Goal: Transaction & Acquisition: Purchase product/service

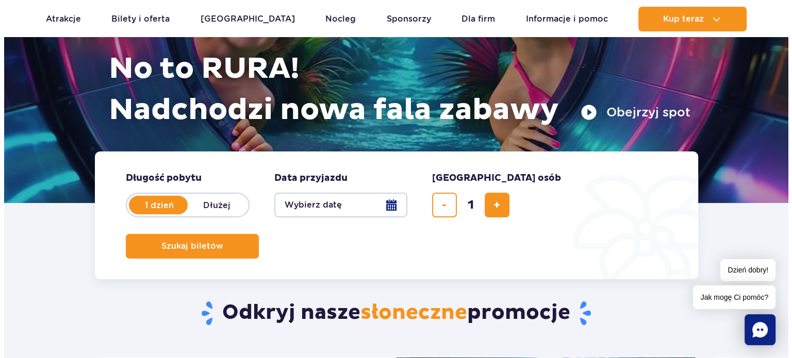
scroll to position [155, 0]
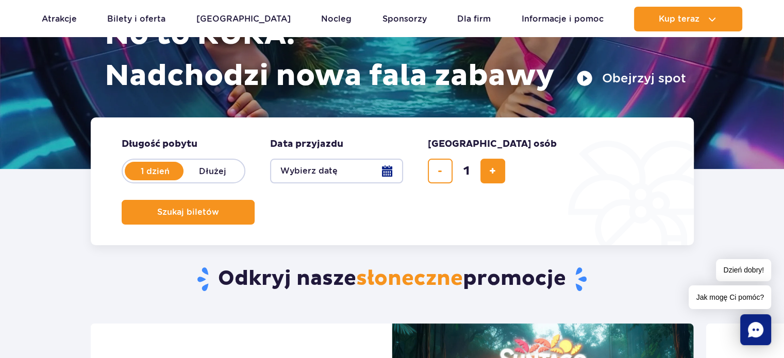
click at [385, 169] on button "Wybierz datę" at bounding box center [336, 171] width 133 height 25
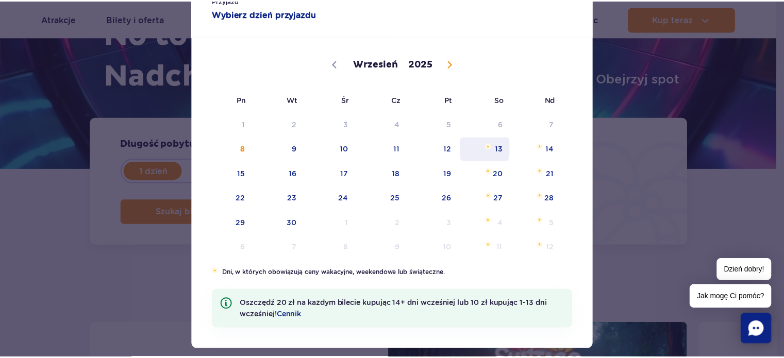
scroll to position [69, 0]
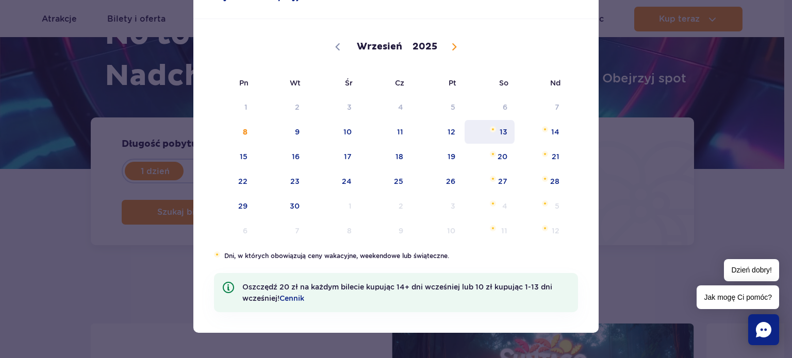
click at [502, 128] on span "13" at bounding box center [490, 132] width 52 height 24
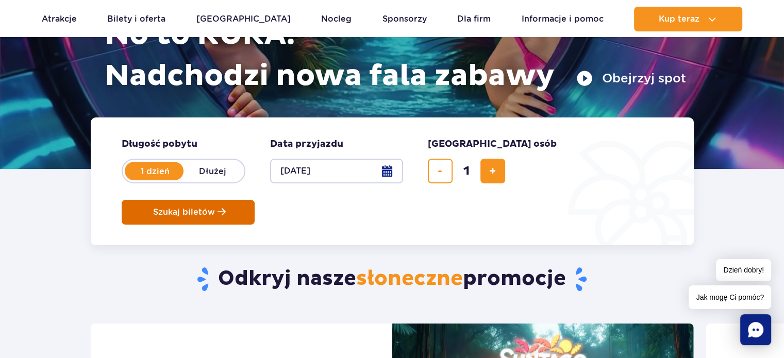
click at [215, 208] on span "Szukaj biletów" at bounding box center [184, 212] width 62 height 9
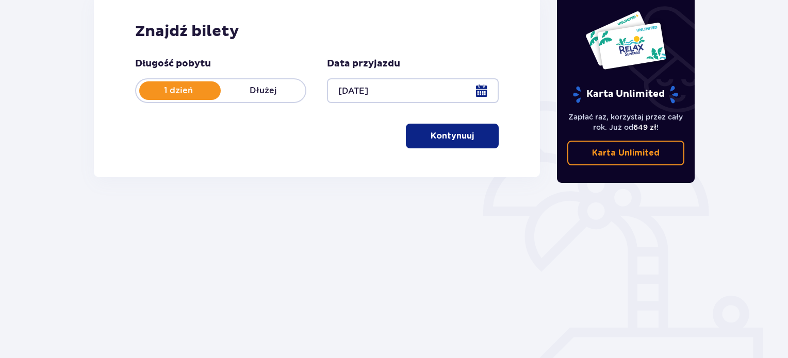
click at [465, 135] on p "Kontynuuj" at bounding box center [452, 135] width 43 height 11
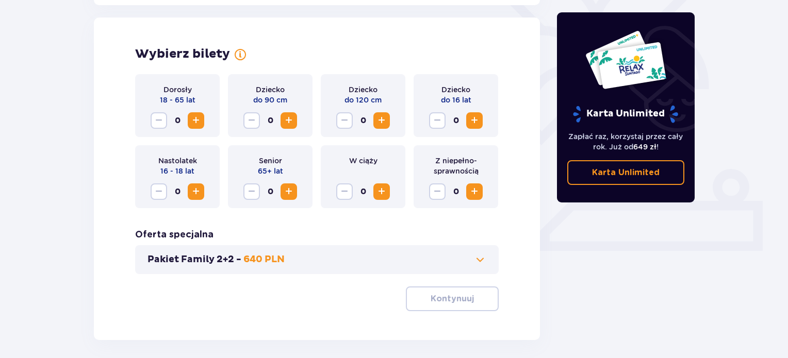
scroll to position [287, 0]
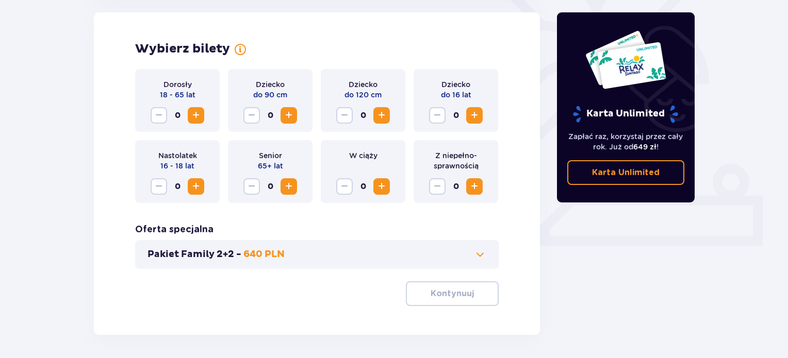
click at [192, 110] on span "Increase" at bounding box center [196, 115] width 12 height 12
click at [476, 113] on span "Increase" at bounding box center [474, 115] width 12 height 12
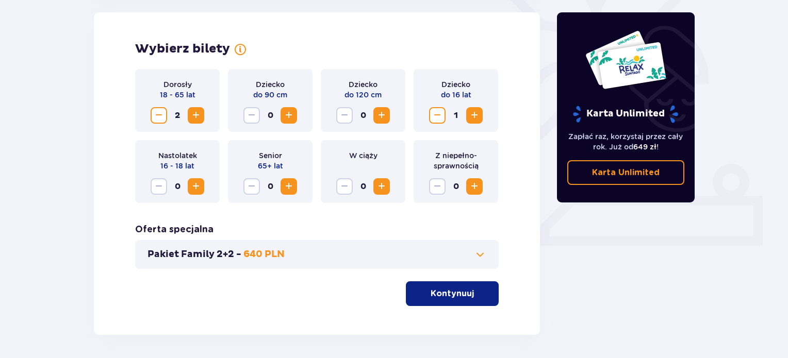
click at [476, 113] on span "Increase" at bounding box center [474, 115] width 12 height 12
click at [452, 291] on p "Kontynuuj" at bounding box center [452, 293] width 43 height 11
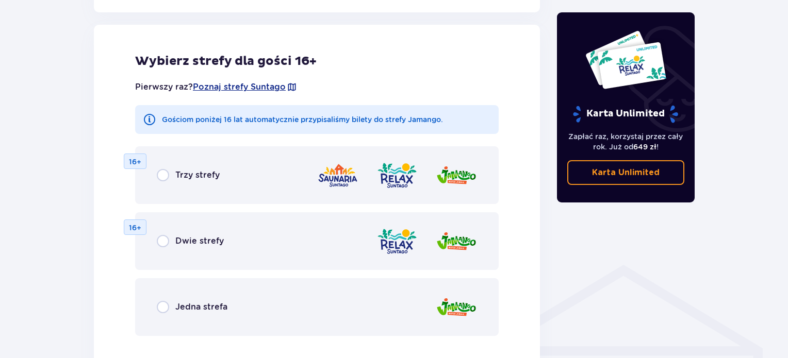
scroll to position [624, 0]
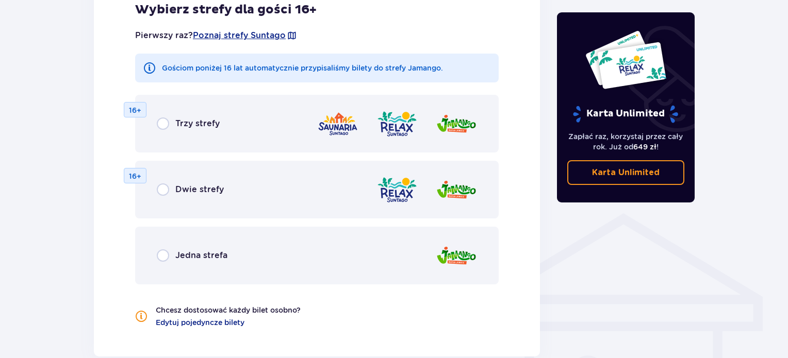
click at [621, 174] on p "Karta Unlimited" at bounding box center [626, 172] width 68 height 11
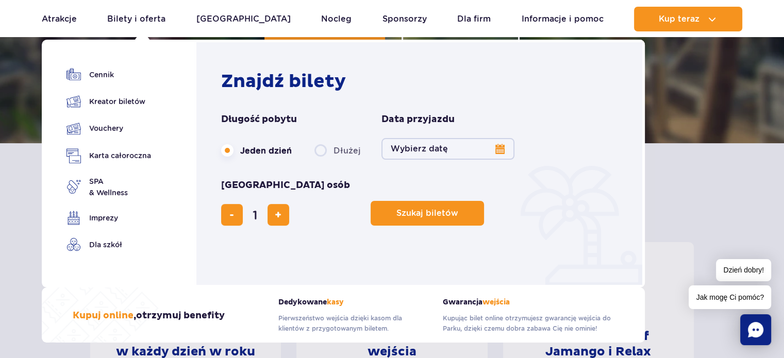
scroll to position [258, 0]
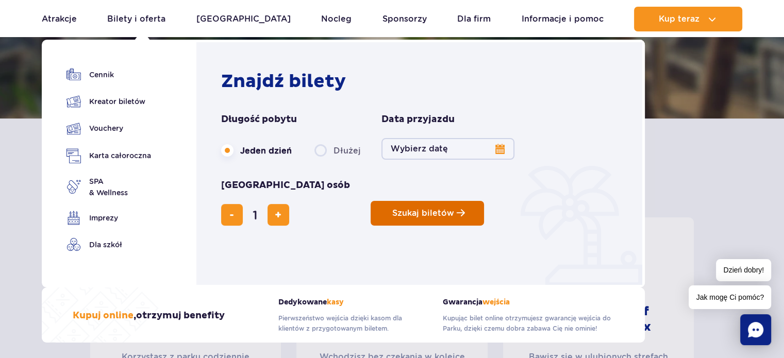
click at [371, 201] on button "Szukaj biletów" at bounding box center [427, 213] width 113 height 25
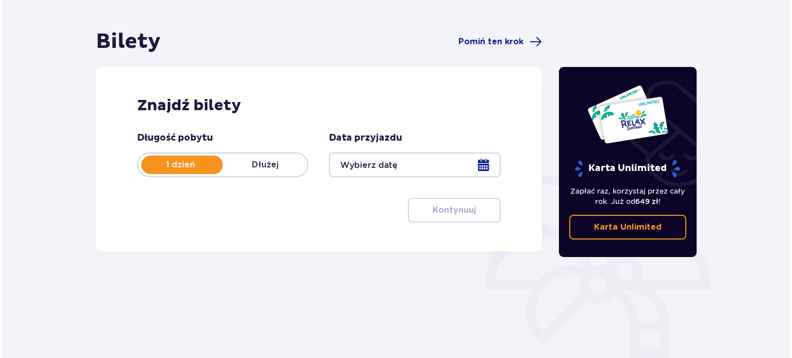
scroll to position [103, 0]
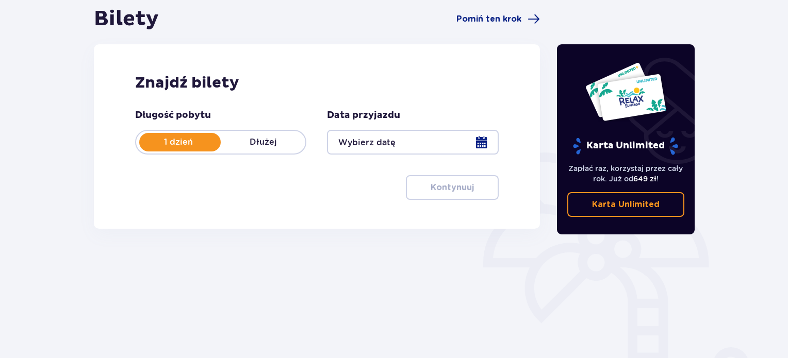
click at [476, 141] on div at bounding box center [412, 142] width 171 height 25
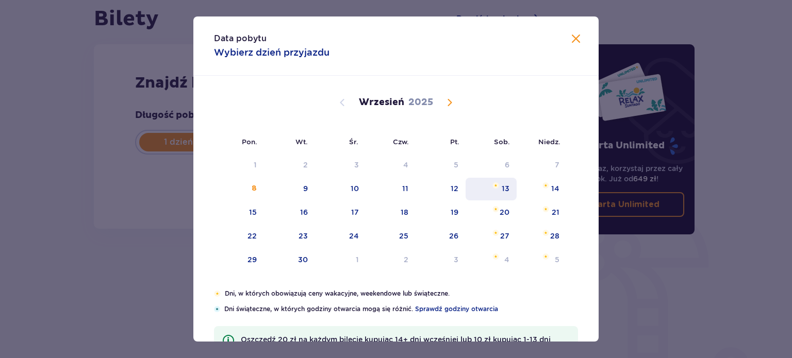
click at [502, 187] on div "13" at bounding box center [506, 189] width 8 height 10
type input "13.09.25"
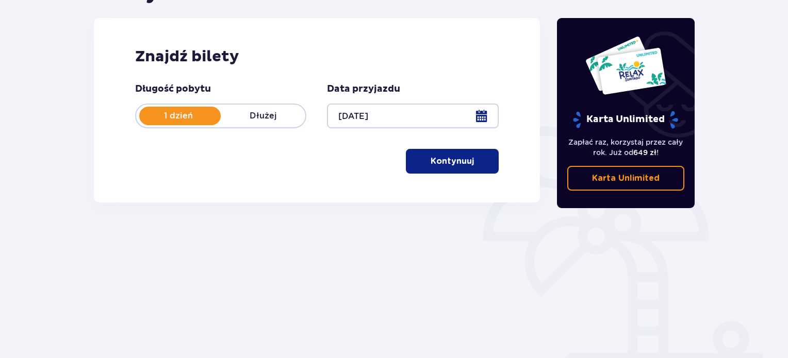
scroll to position [167, 0]
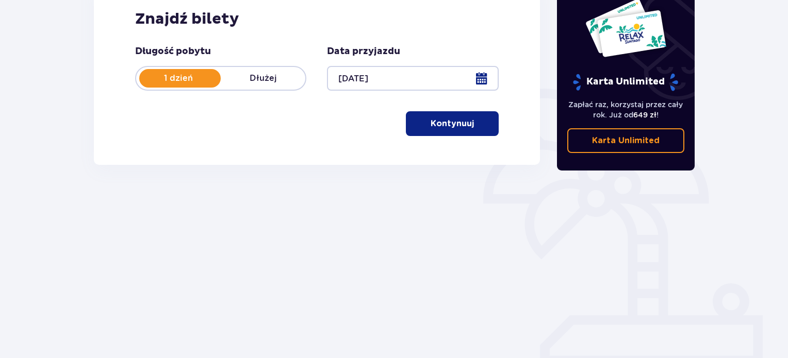
click at [454, 121] on p "Kontynuuj" at bounding box center [452, 123] width 43 height 11
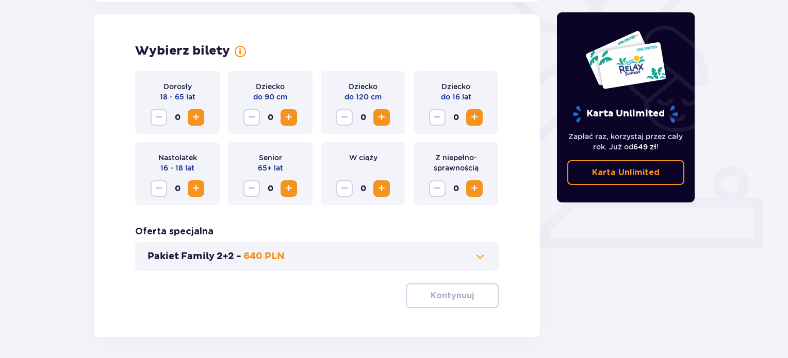
scroll to position [287, 0]
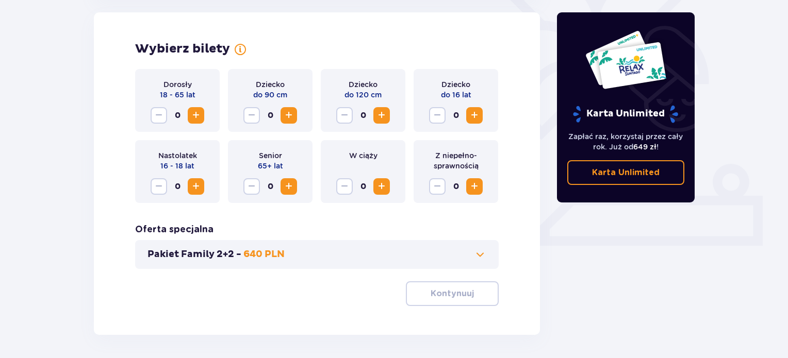
click at [195, 110] on span "Increase" at bounding box center [196, 115] width 12 height 12
click at [378, 111] on span "Increase" at bounding box center [381, 115] width 12 height 12
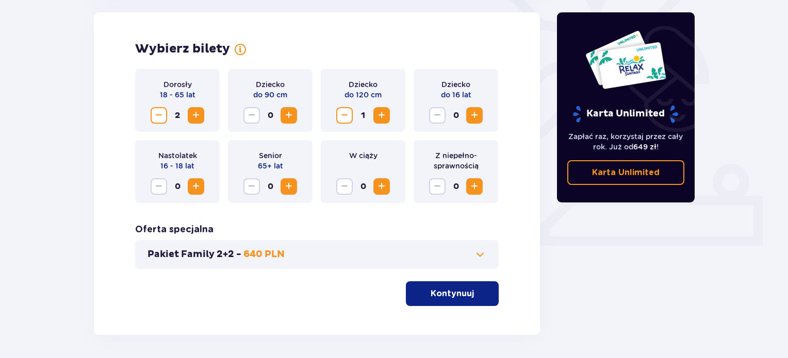
click at [476, 113] on span "Increase" at bounding box center [474, 115] width 12 height 12
click at [450, 295] on p "Kontynuuj" at bounding box center [452, 293] width 43 height 11
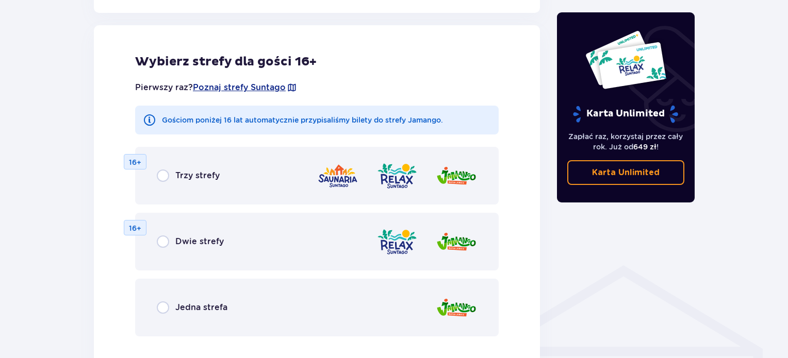
scroll to position [572, 0]
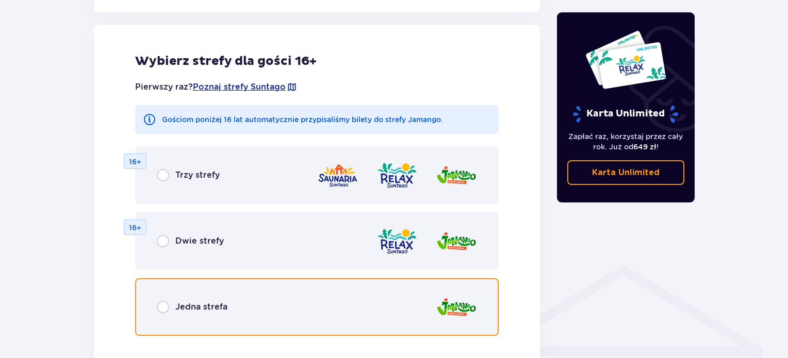
click at [166, 305] on input "radio" at bounding box center [163, 307] width 12 height 12
radio input "true"
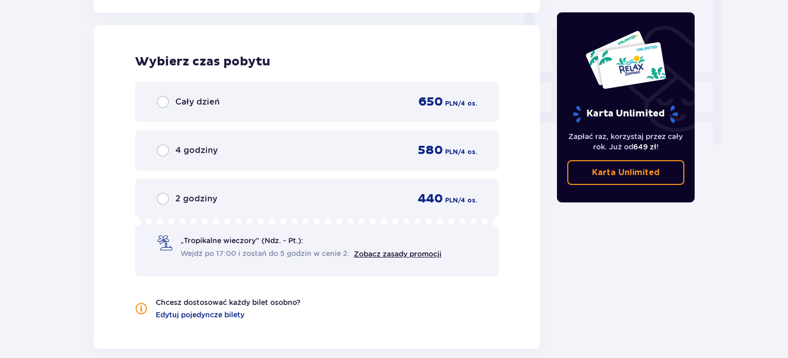
scroll to position [968, 0]
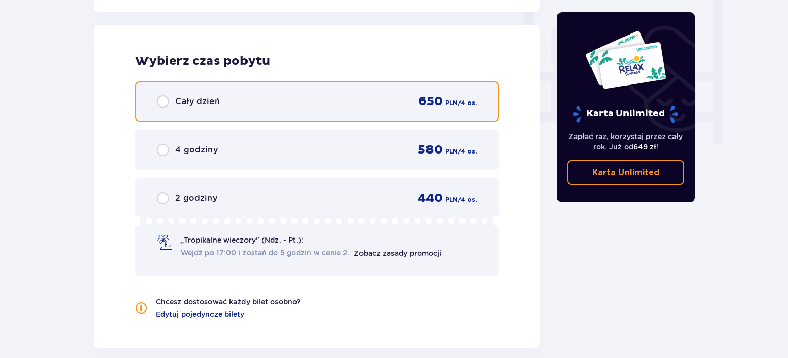
click at [162, 97] on input "radio" at bounding box center [163, 101] width 12 height 12
radio input "true"
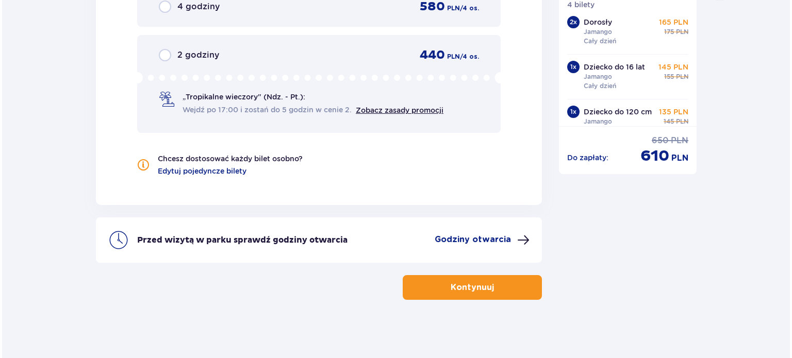
scroll to position [1114, 0]
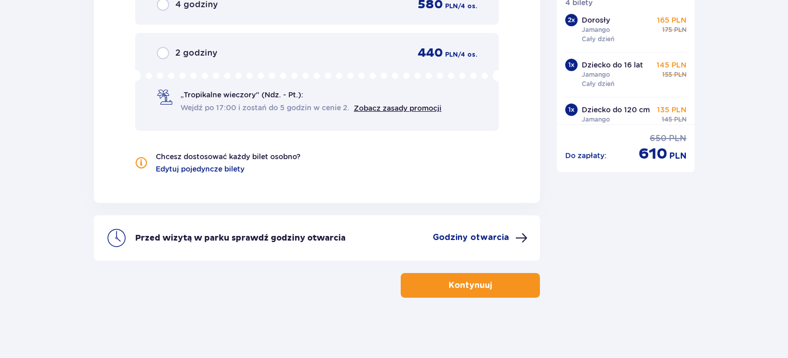
click at [487, 239] on p "Godziny otwarcia" at bounding box center [471, 237] width 76 height 11
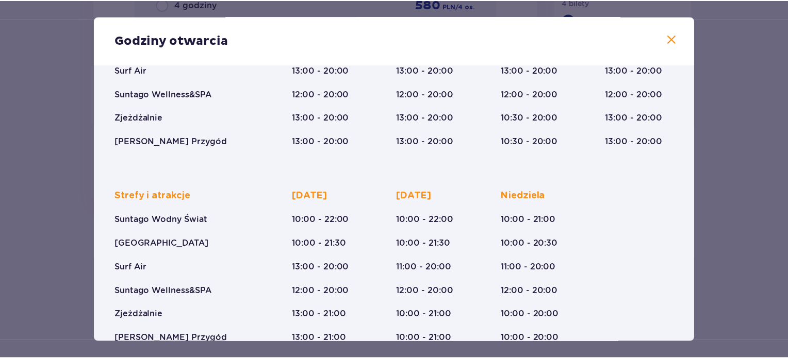
scroll to position [177, 0]
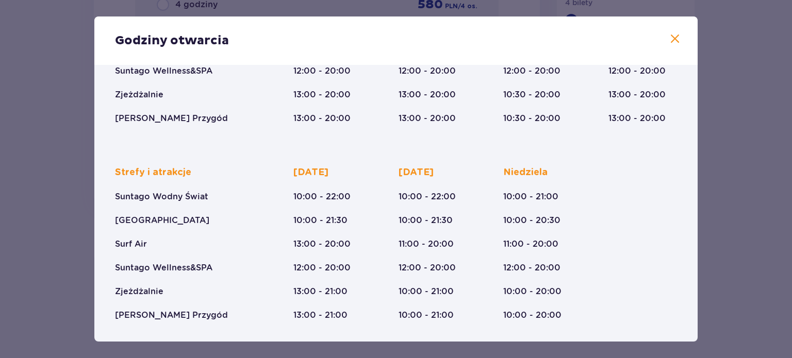
click at [669, 39] on span at bounding box center [675, 39] width 12 height 12
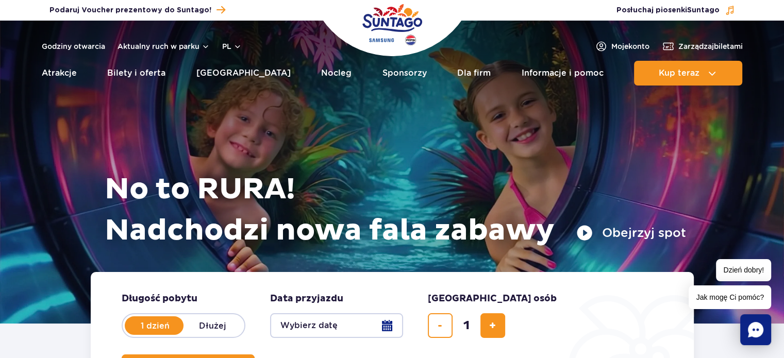
click at [389, 326] on button "Wybierz datę" at bounding box center [336, 326] width 133 height 25
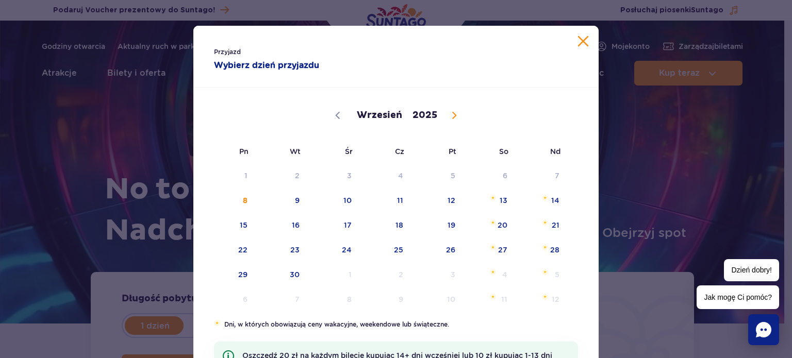
click at [578, 38] on button "Zamknij kalendarz" at bounding box center [583, 41] width 10 height 10
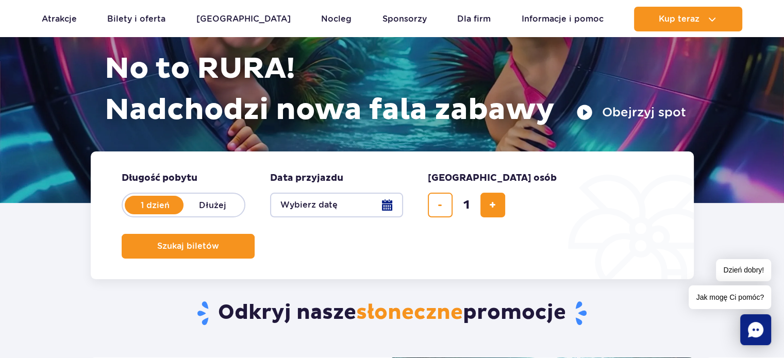
scroll to position [155, 0]
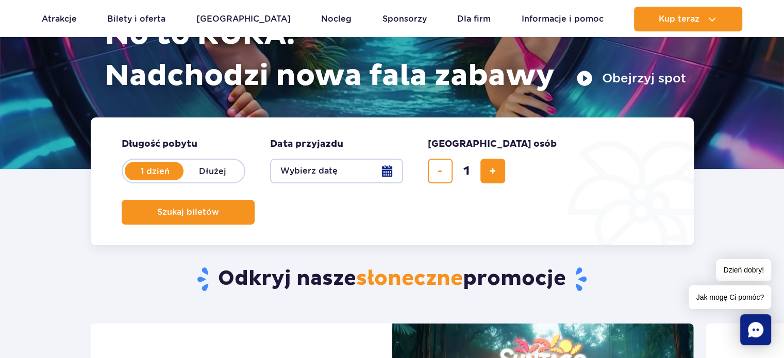
click at [386, 167] on button "Wybierz datę" at bounding box center [336, 171] width 133 height 25
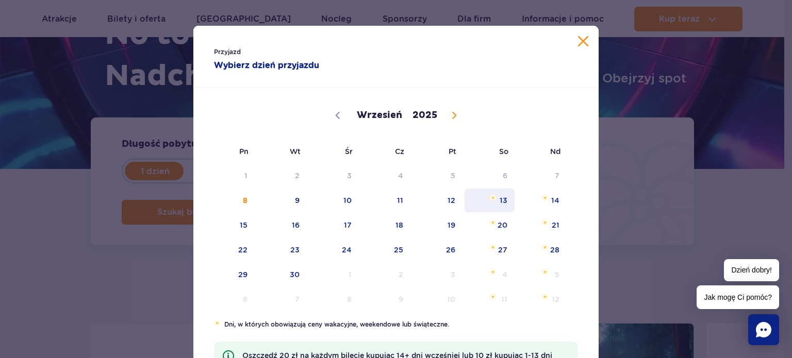
click at [497, 198] on span "13" at bounding box center [490, 201] width 52 height 24
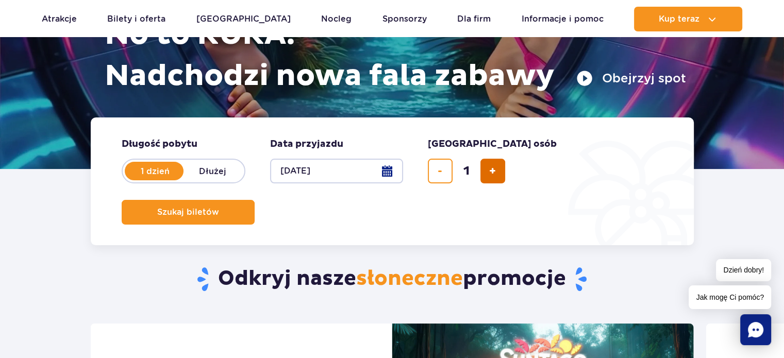
click at [489, 171] on span "dodaj bilet" at bounding box center [492, 171] width 7 height 0
type input "2"
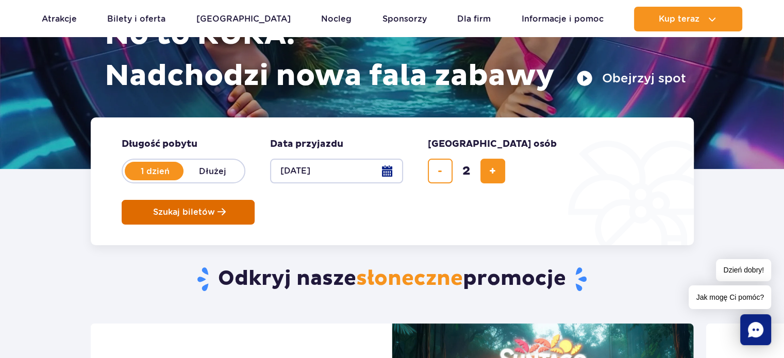
click at [215, 208] on span "Szukaj biletów" at bounding box center [184, 212] width 62 height 9
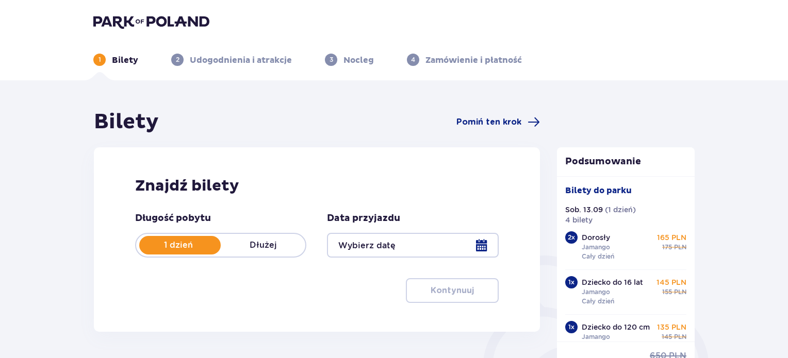
type input "[DATE]"
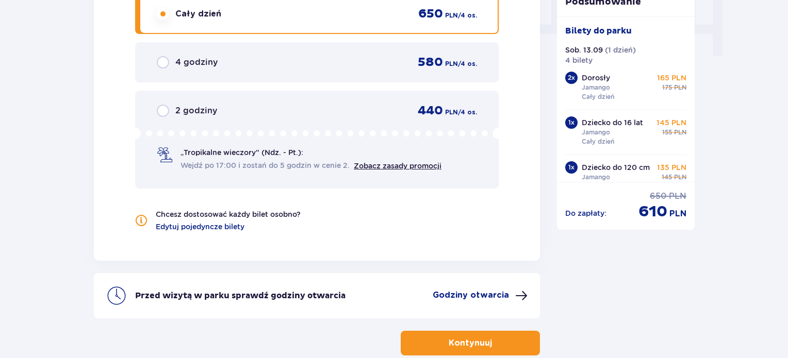
scroll to position [1083, 0]
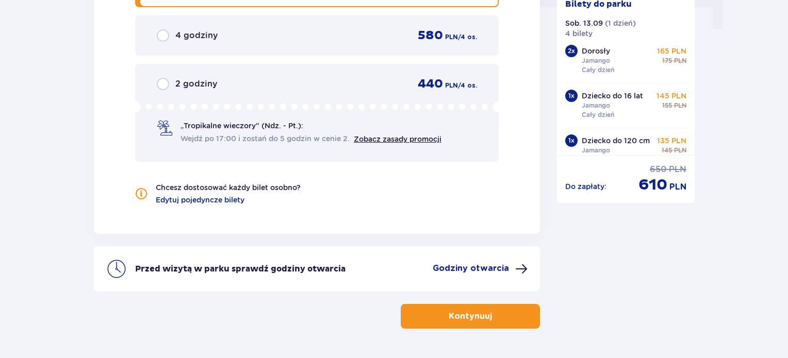
click at [469, 311] on p "Kontynuuj" at bounding box center [470, 316] width 43 height 11
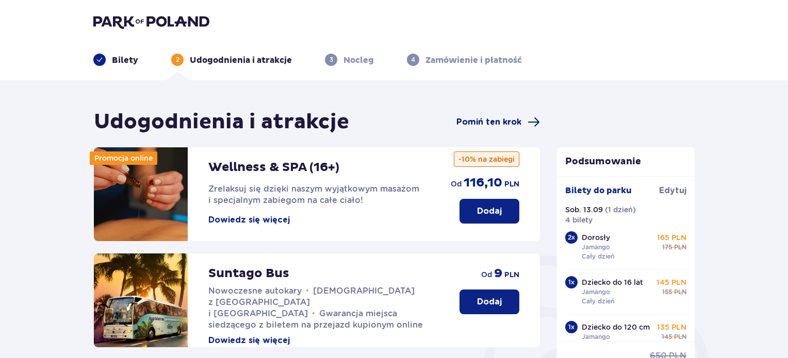
click at [480, 119] on span "Pomiń ten krok" at bounding box center [488, 122] width 65 height 11
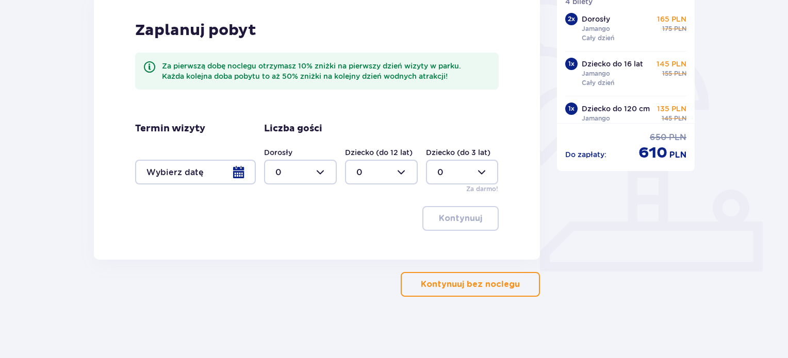
scroll to position [261, 0]
click at [486, 283] on p "Kontynuuj bez noclegu" at bounding box center [470, 283] width 99 height 11
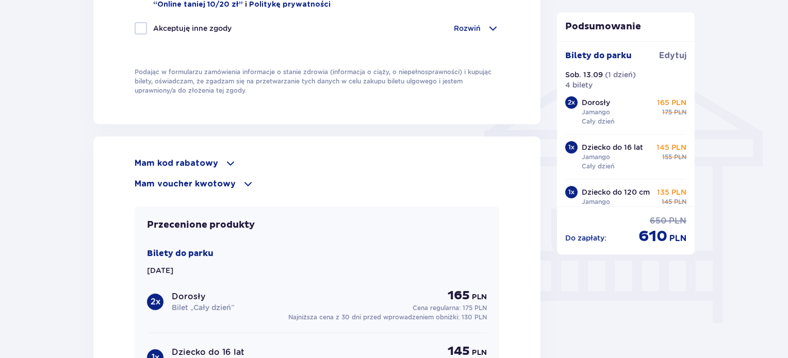
scroll to position [825, 0]
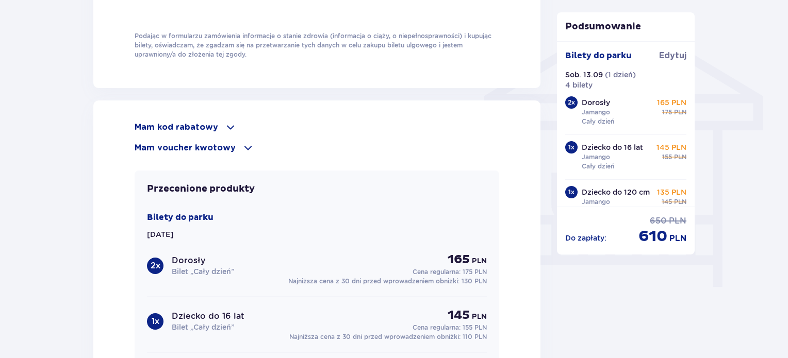
click at [203, 122] on p "Mam kod rabatowy" at bounding box center [177, 127] width 84 height 11
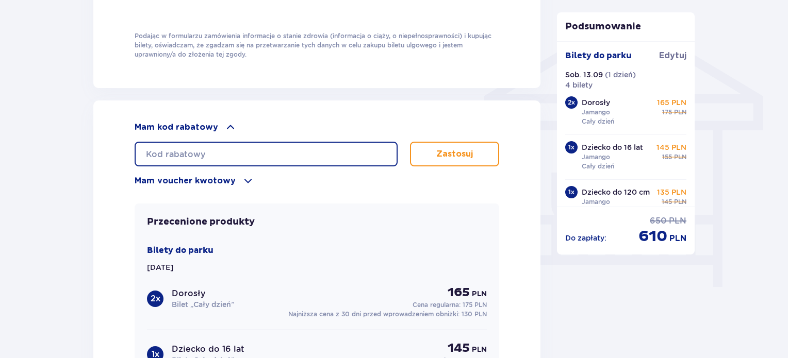
click at [256, 145] on input "text" at bounding box center [266, 154] width 263 height 25
type input "STUDENT30"
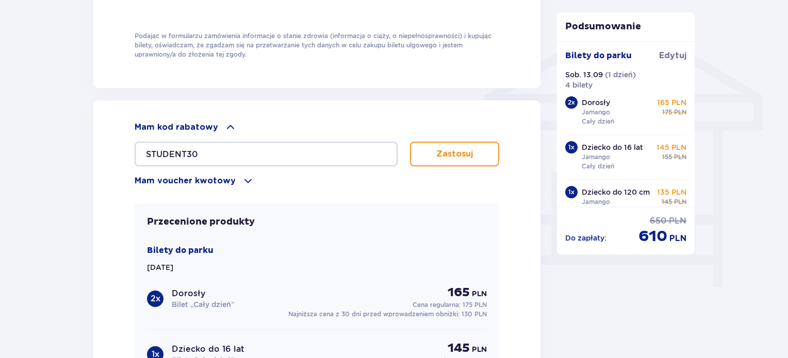
click at [453, 150] on p "Zastosuj" at bounding box center [454, 154] width 37 height 11
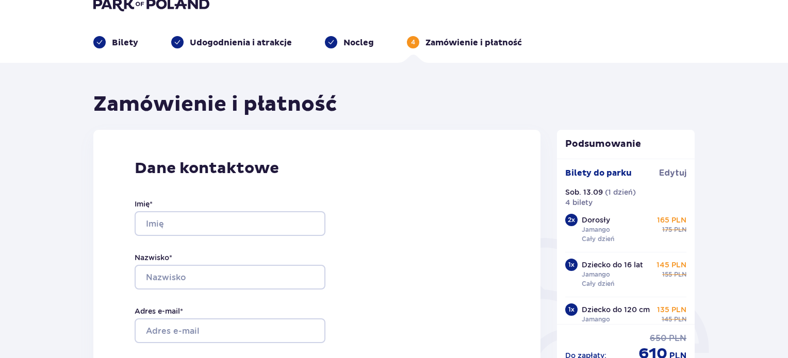
scroll to position [0, 0]
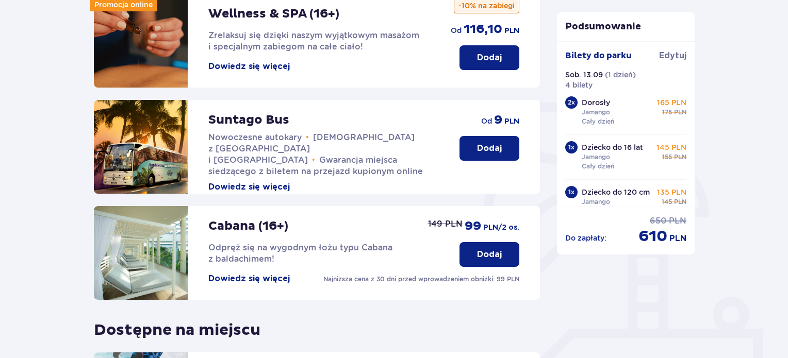
scroll to position [155, 0]
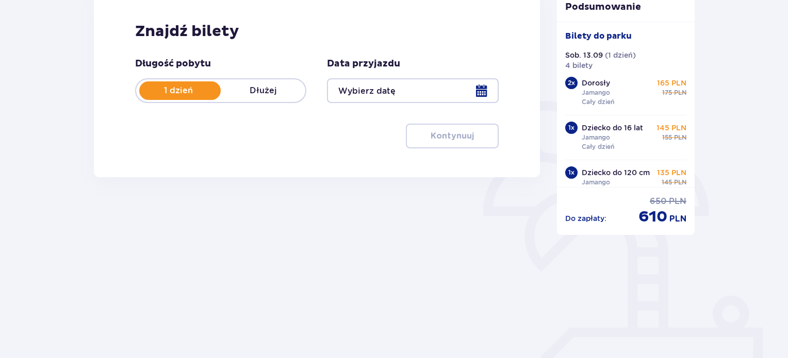
type input "13.09.25"
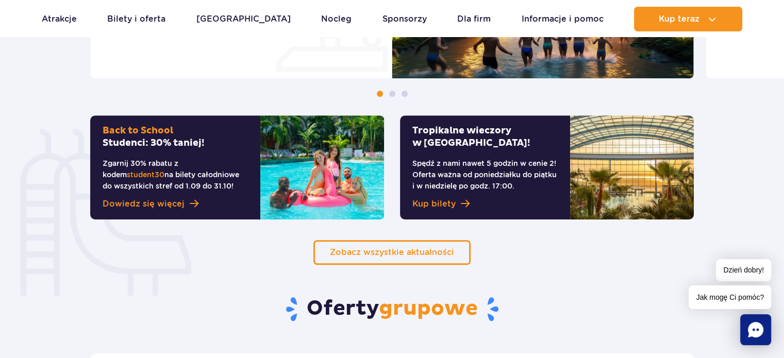
scroll to position [619, 0]
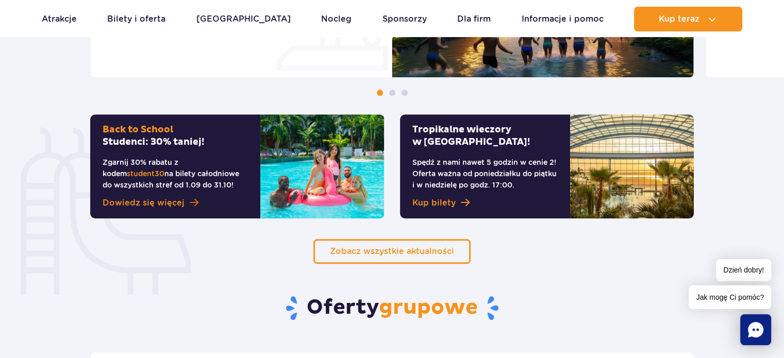
click at [176, 202] on span "Dowiedz się więcej" at bounding box center [144, 203] width 82 height 12
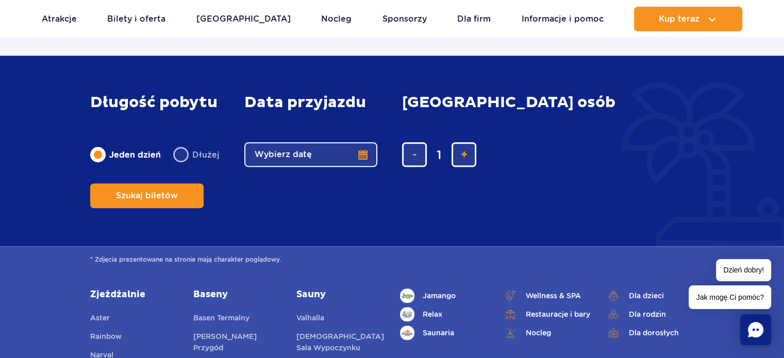
scroll to position [928, 0]
